Goal: Task Accomplishment & Management: Manage account settings

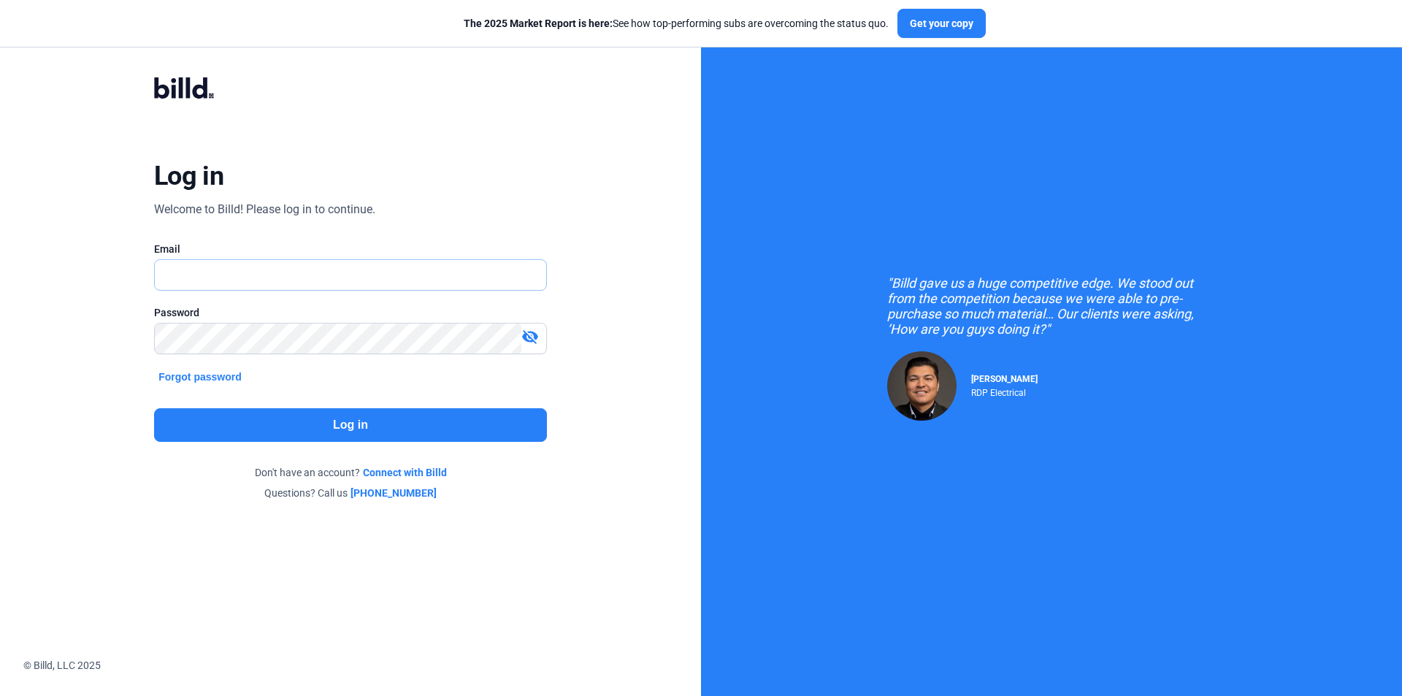
drag, startPoint x: 0, startPoint y: 0, endPoint x: 370, endPoint y: 278, distance: 463.0
click at [370, 278] on input "text" at bounding box center [342, 275] width 375 height 30
click at [370, 278] on input "text" at bounding box center [350, 275] width 391 height 30
type input "[EMAIL_ADDRESS][DOMAIN_NAME]"
click at [464, 424] on button "Log in" at bounding box center [350, 425] width 393 height 34
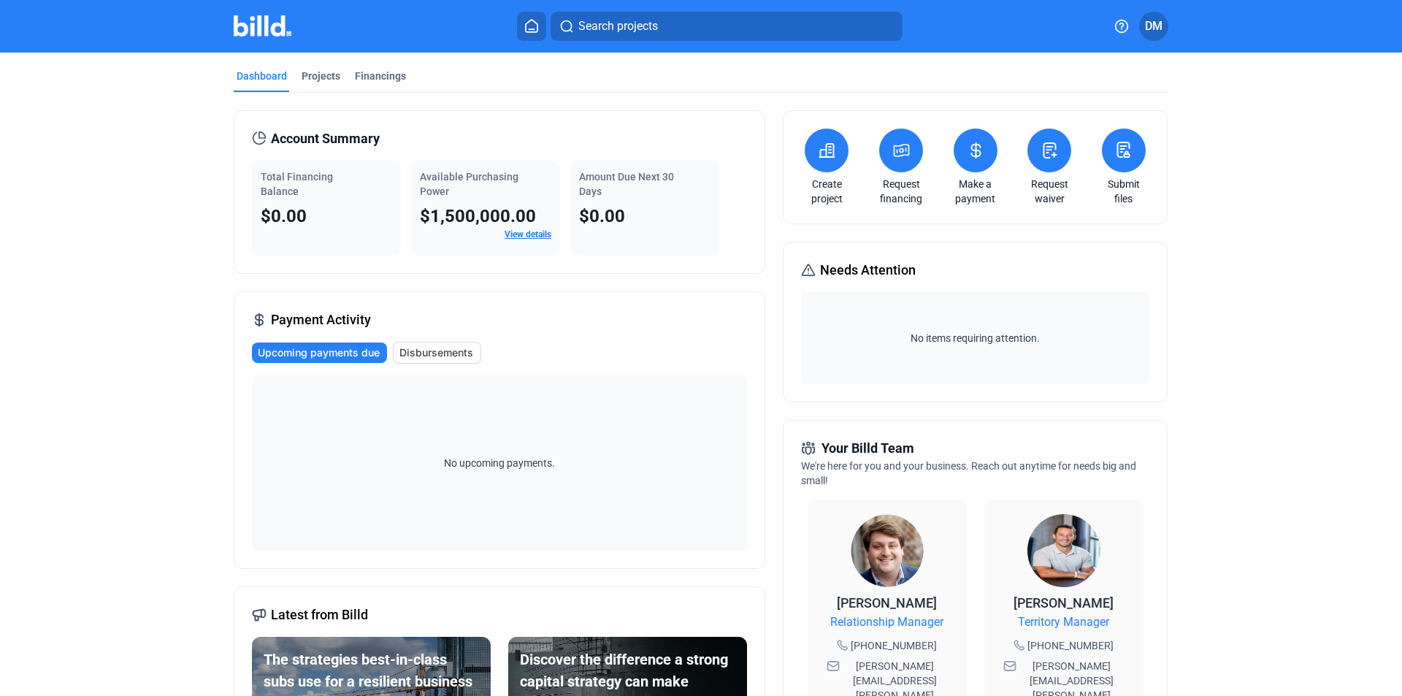
click at [1164, 29] on button "DM" at bounding box center [1153, 26] width 29 height 29
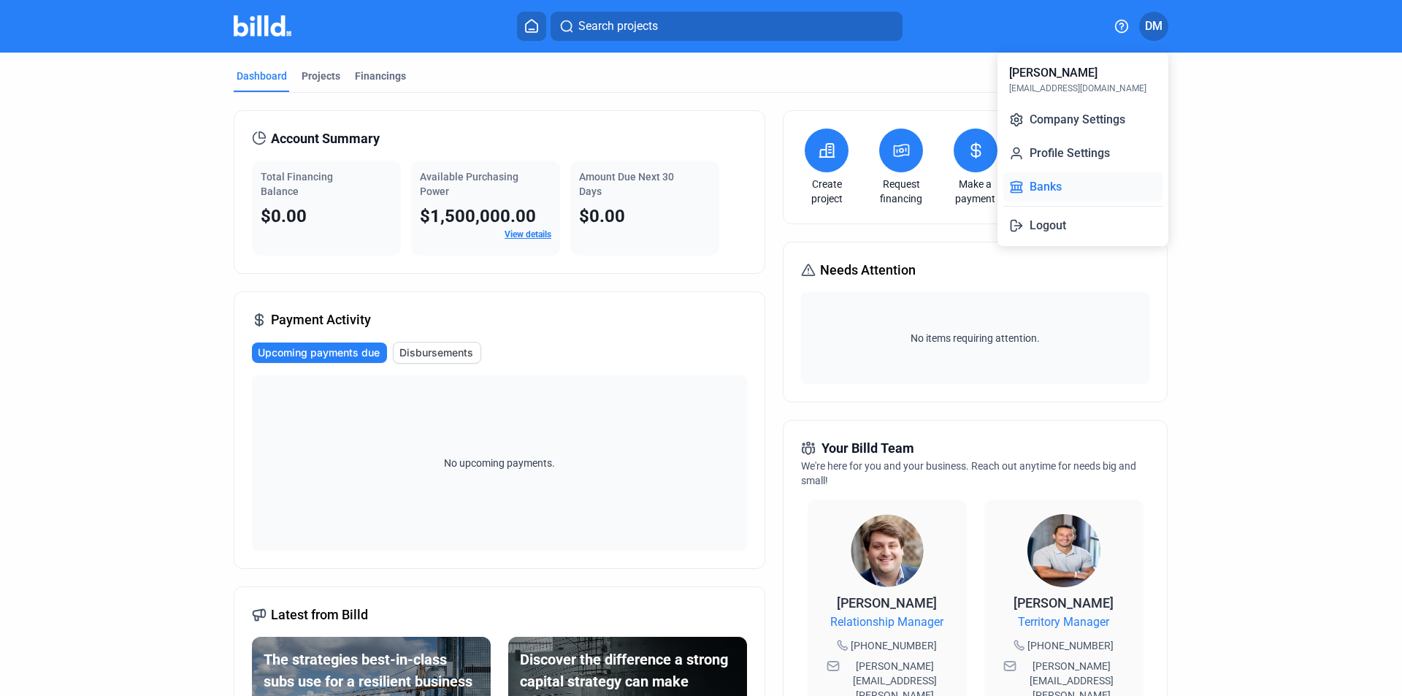
click at [1038, 189] on button "Banks" at bounding box center [1082, 186] width 159 height 29
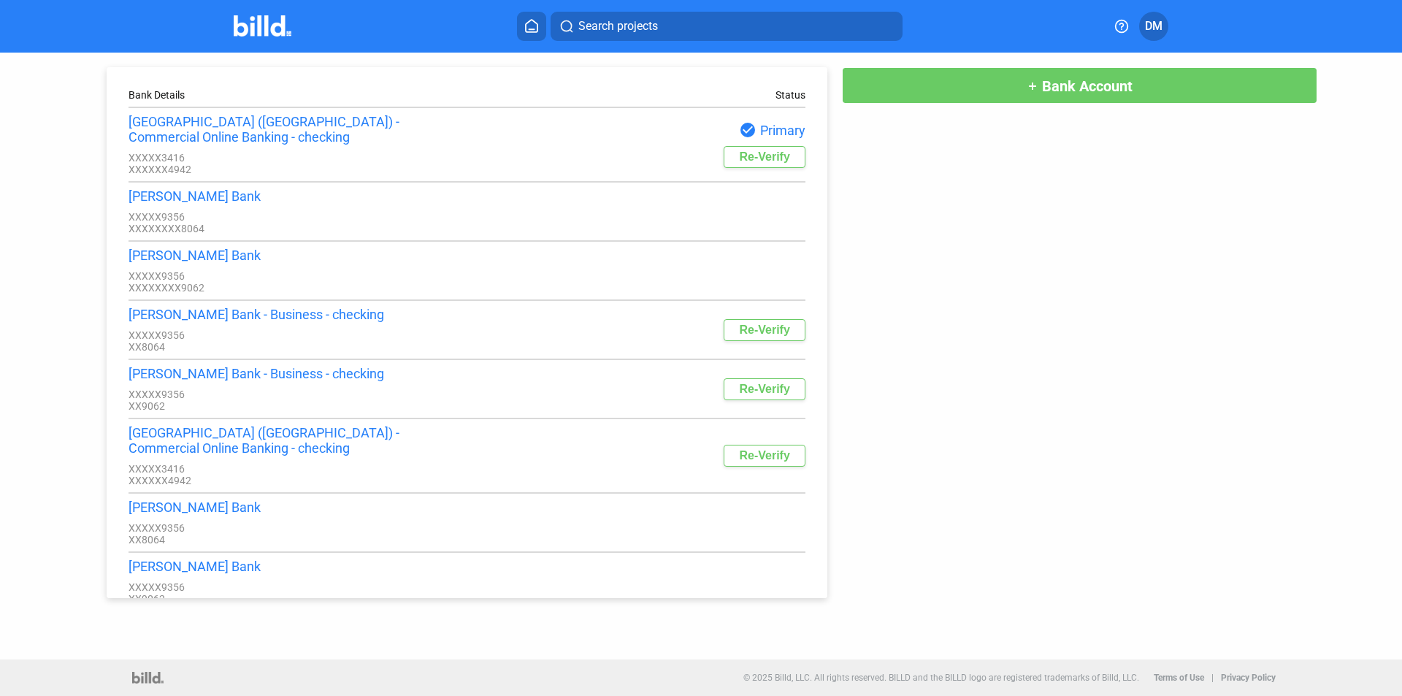
click at [1042, 90] on span "Bank Account" at bounding box center [1087, 86] width 91 height 18
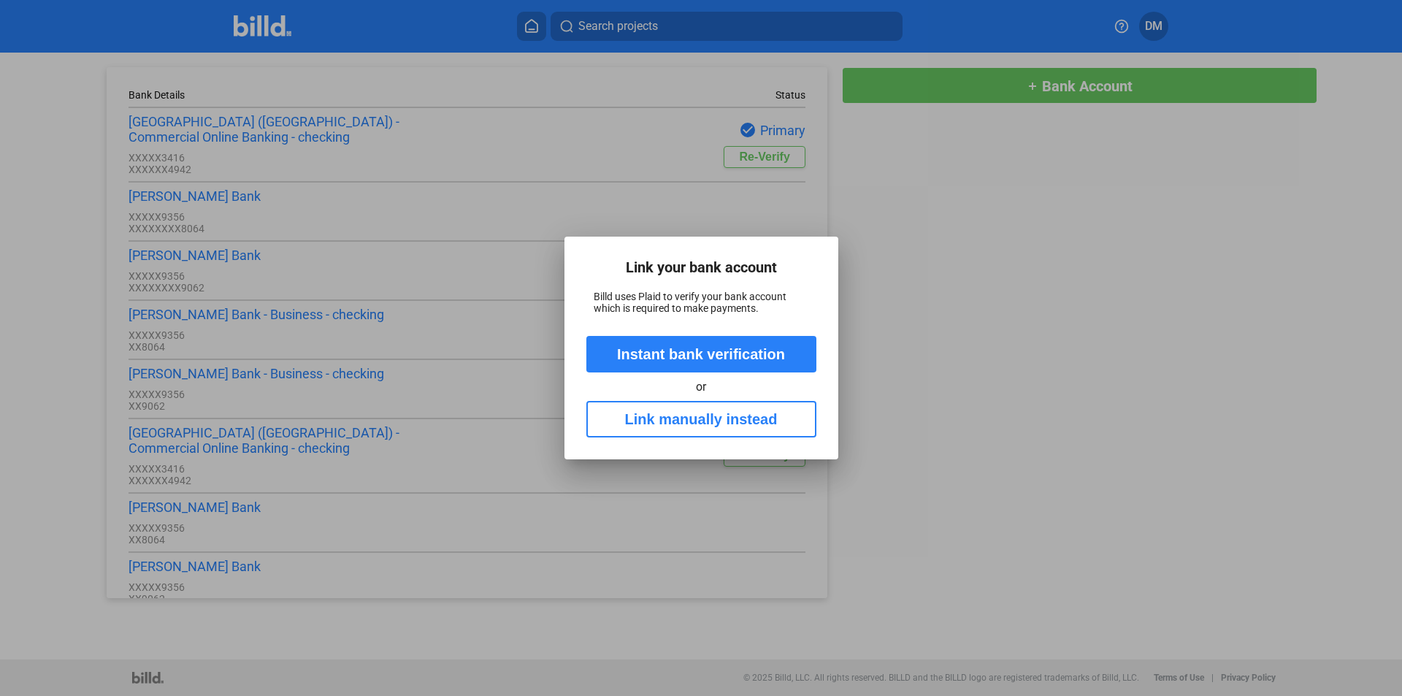
click at [733, 420] on button "Link manually instead" at bounding box center [701, 419] width 230 height 37
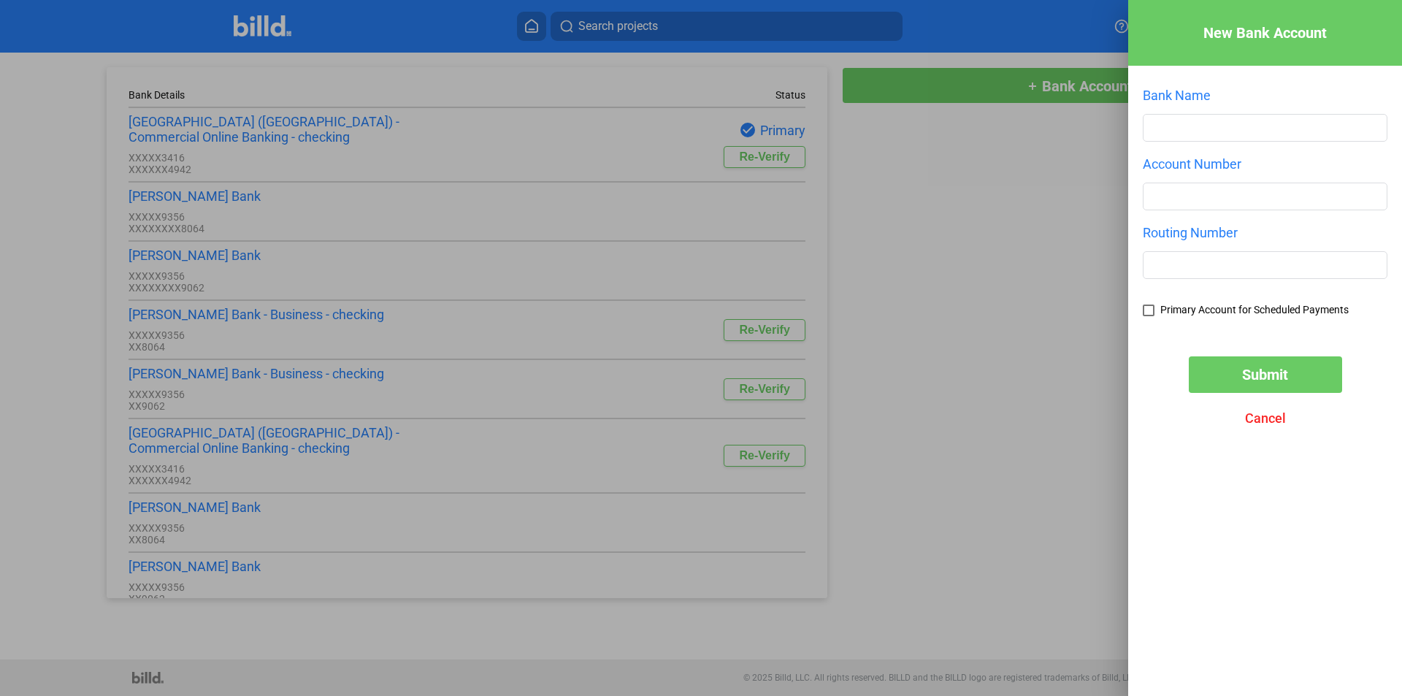
click at [1194, 114] on div "Bank Name" at bounding box center [1265, 122] width 245 height 69
click at [1200, 96] on div "Bank Name" at bounding box center [1265, 95] width 245 height 15
click at [1308, 85] on div "New Bank Account Bank Name Account Number Routing Number Primary Account for Sc…" at bounding box center [1265, 326] width 274 height 652
click at [1144, 112] on div "Bank Name" at bounding box center [1265, 122] width 245 height 69
click at [1163, 105] on div "Bank Name" at bounding box center [1265, 122] width 245 height 69
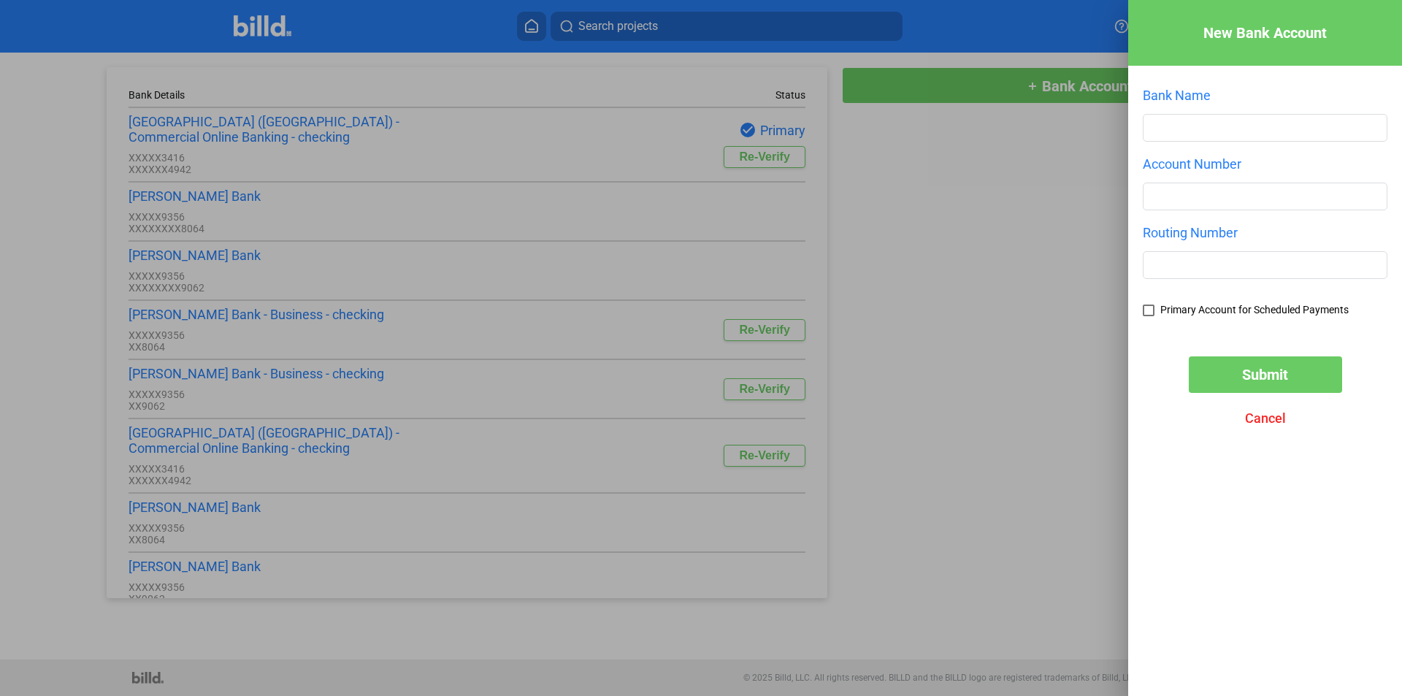
click at [1163, 105] on div "Bank Name" at bounding box center [1265, 122] width 245 height 69
click at [1172, 164] on div "Account Number" at bounding box center [1265, 163] width 245 height 15
click at [1169, 117] on input "text" at bounding box center [1264, 128] width 243 height 26
click at [1173, 102] on div "Bank Name" at bounding box center [1265, 95] width 245 height 15
click at [1185, 136] on input "text" at bounding box center [1264, 128] width 243 height 26
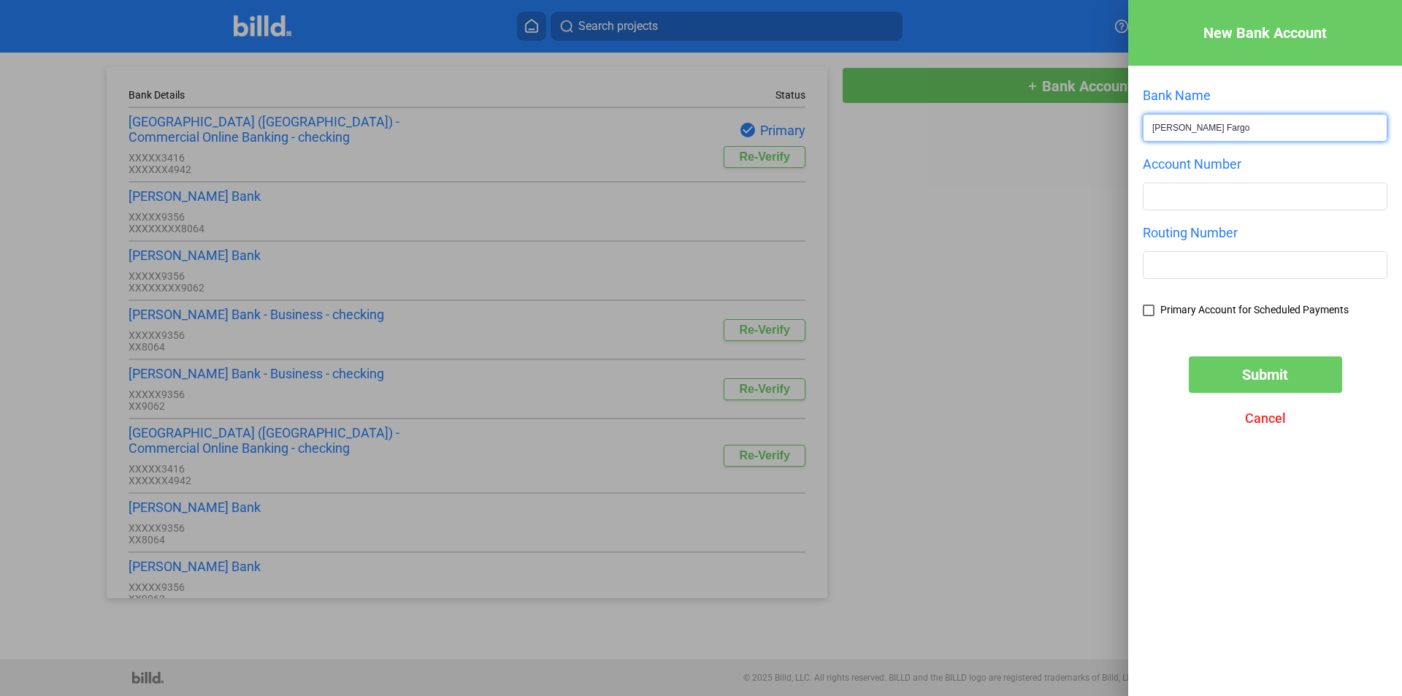
type input "[PERSON_NAME] Fargo"
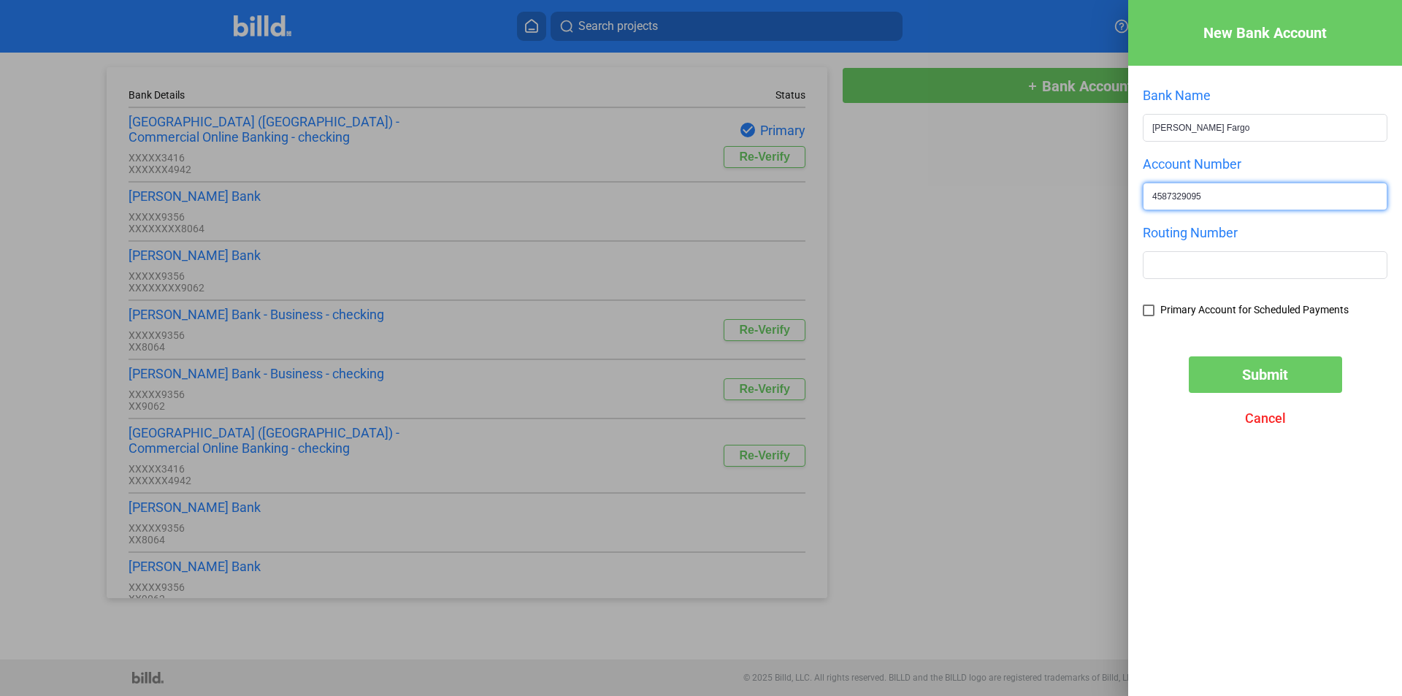
type input "4587329095"
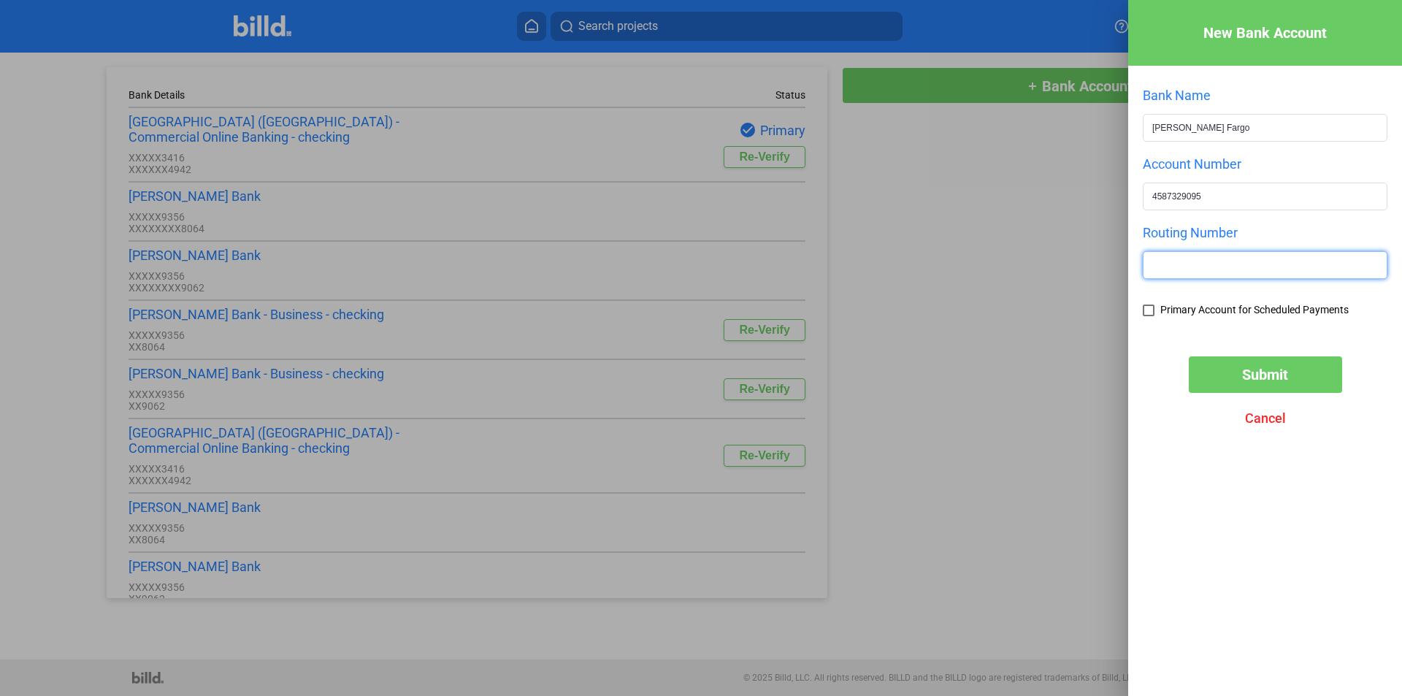
click at [1210, 264] on input "text" at bounding box center [1264, 265] width 243 height 26
paste input "121000248"
type input "121000248"
click at [1145, 315] on span at bounding box center [1149, 310] width 12 height 12
click at [0, 0] on input "Primary Account for Scheduled Payments" at bounding box center [0, 0] width 0 height 0
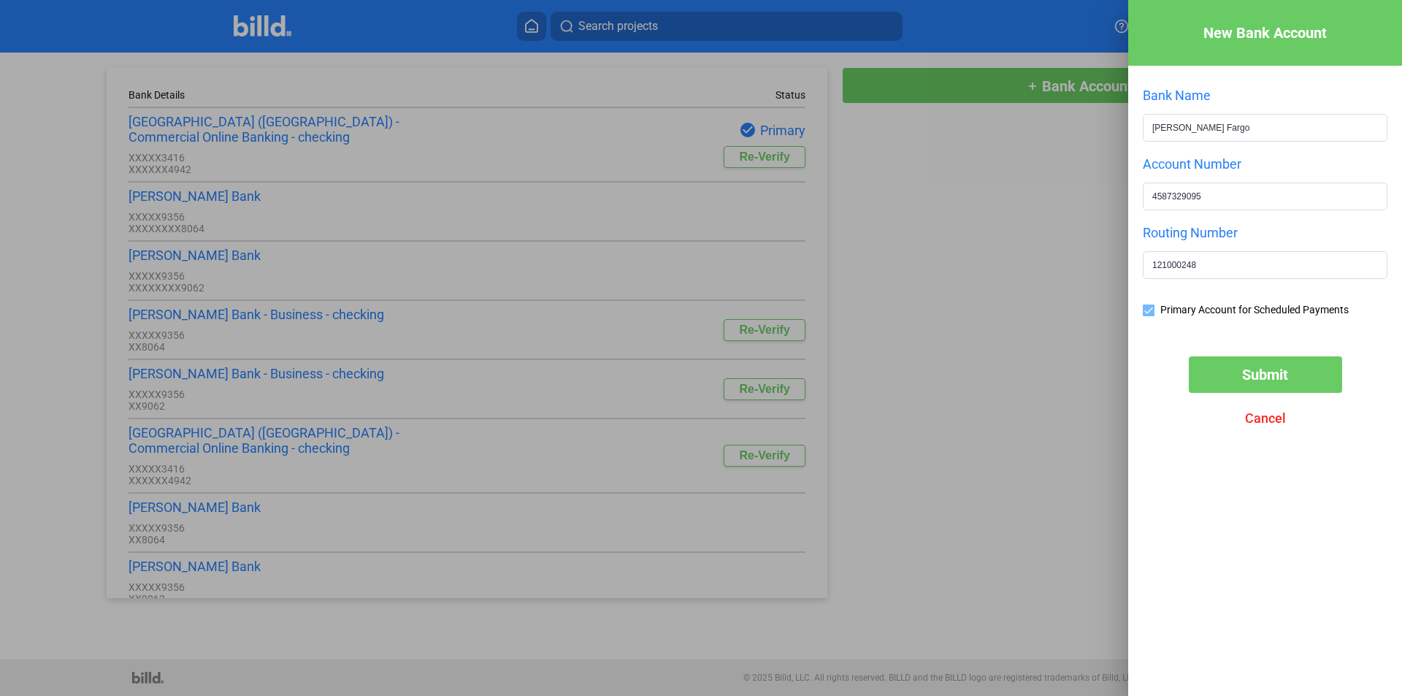
click at [1212, 373] on button "Submit" at bounding box center [1265, 374] width 153 height 37
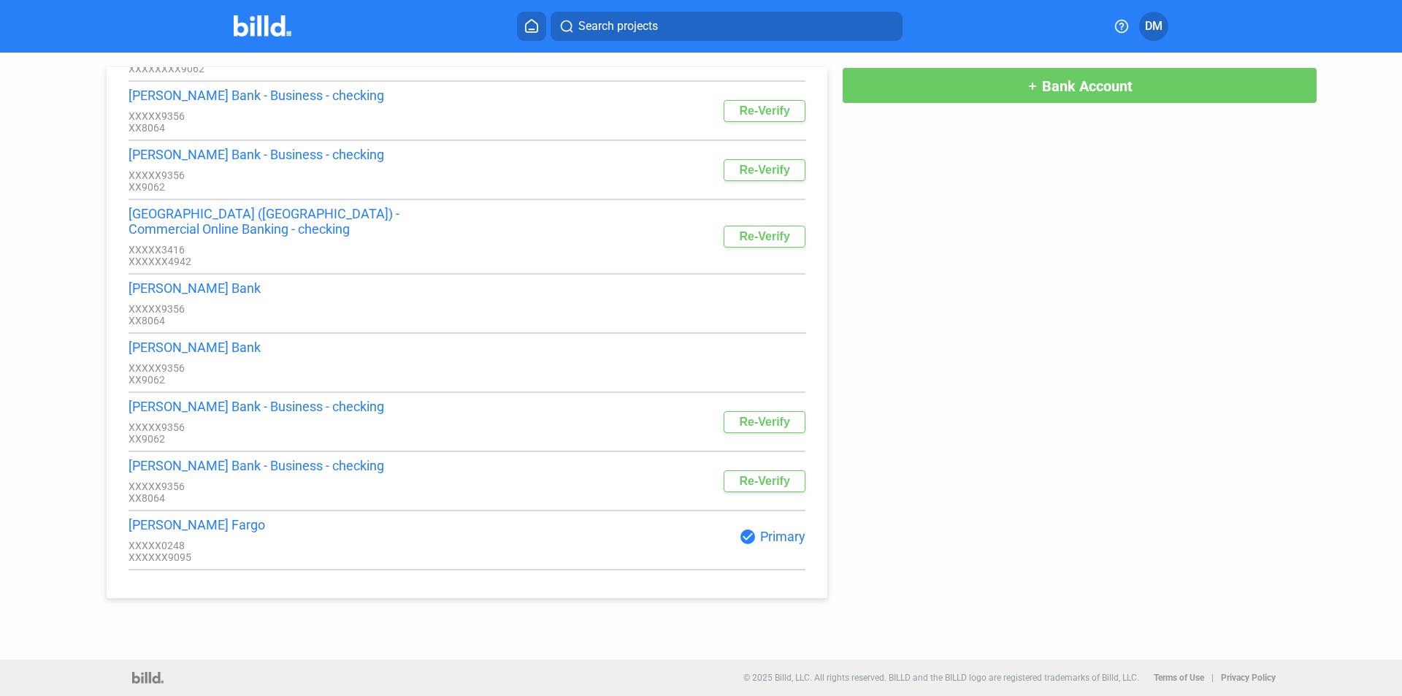
scroll to position [245, 0]
